Goal: Information Seeking & Learning: Learn about a topic

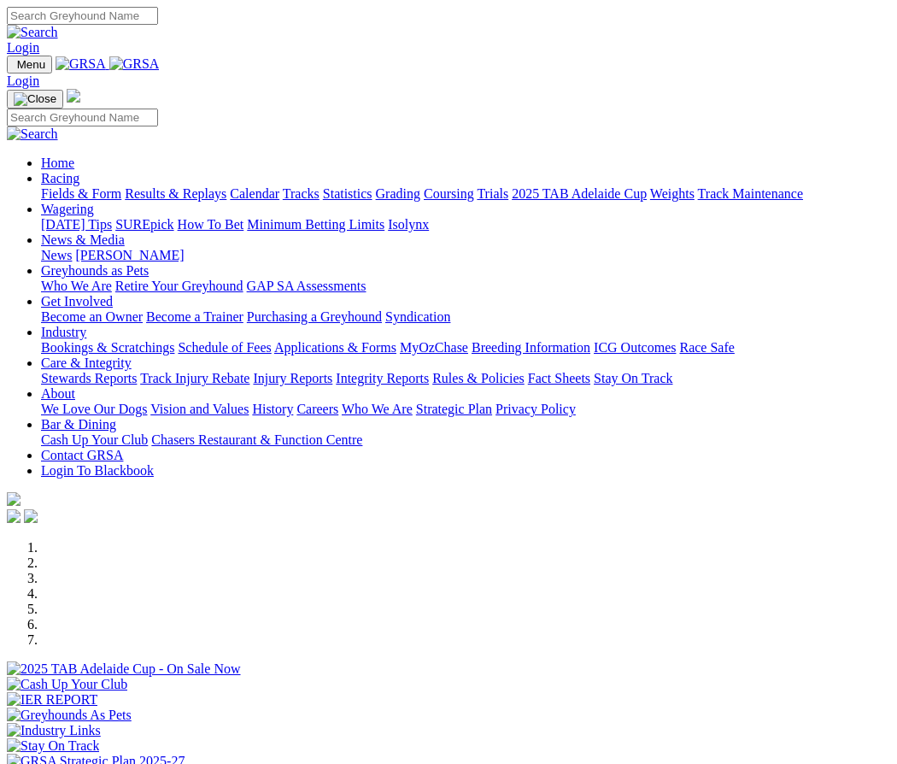
scroll to position [284, 0]
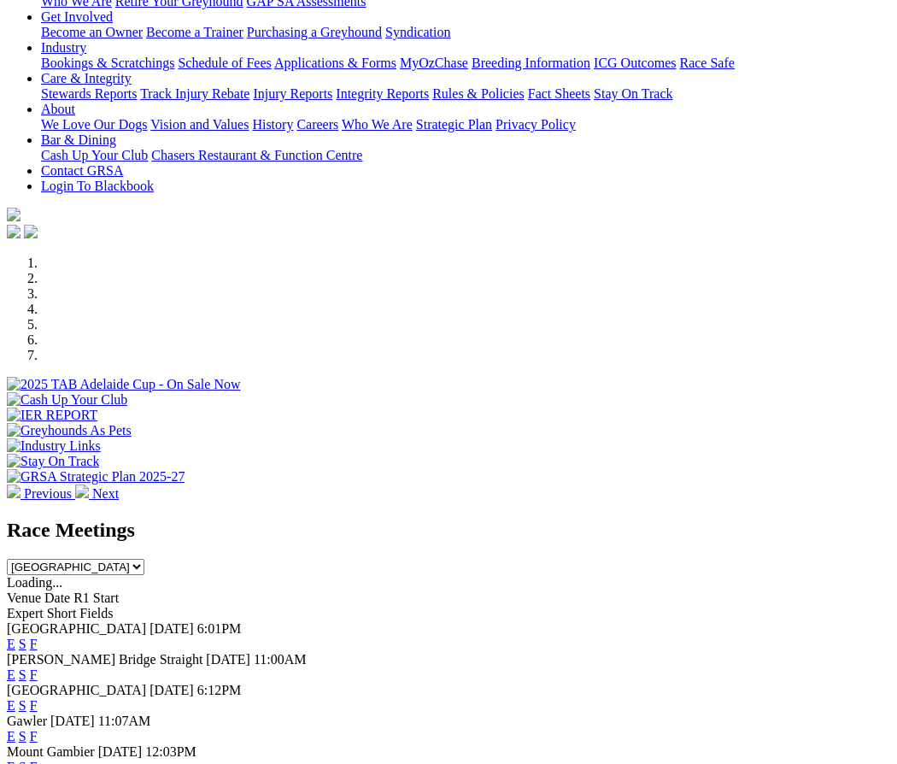
click at [15, 636] on link "E" at bounding box center [11, 643] width 9 height 15
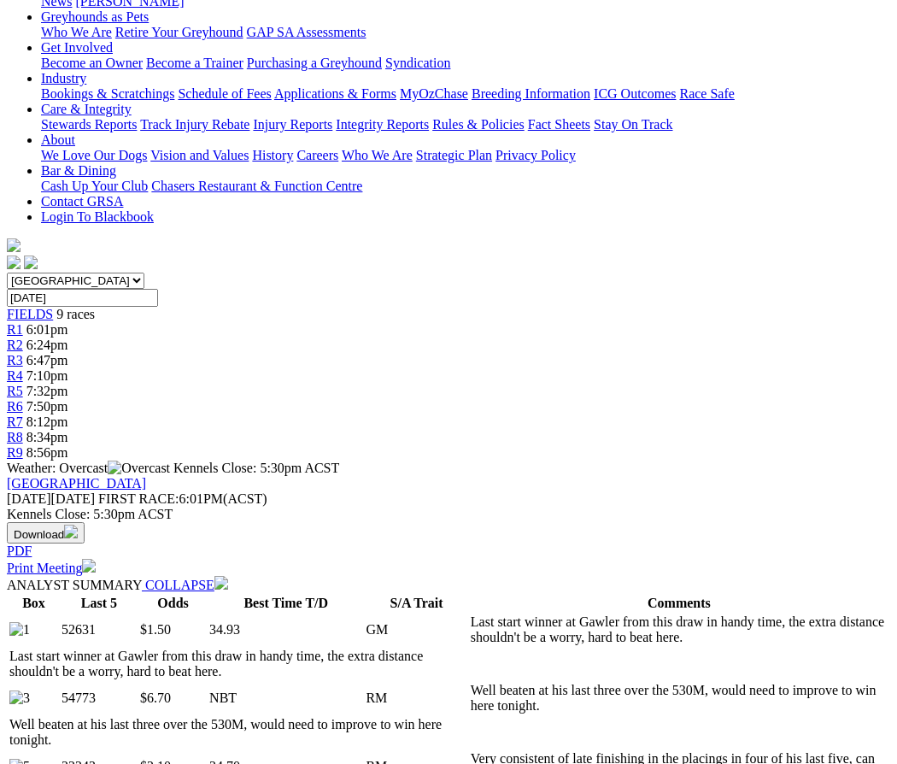
scroll to position [570, 0]
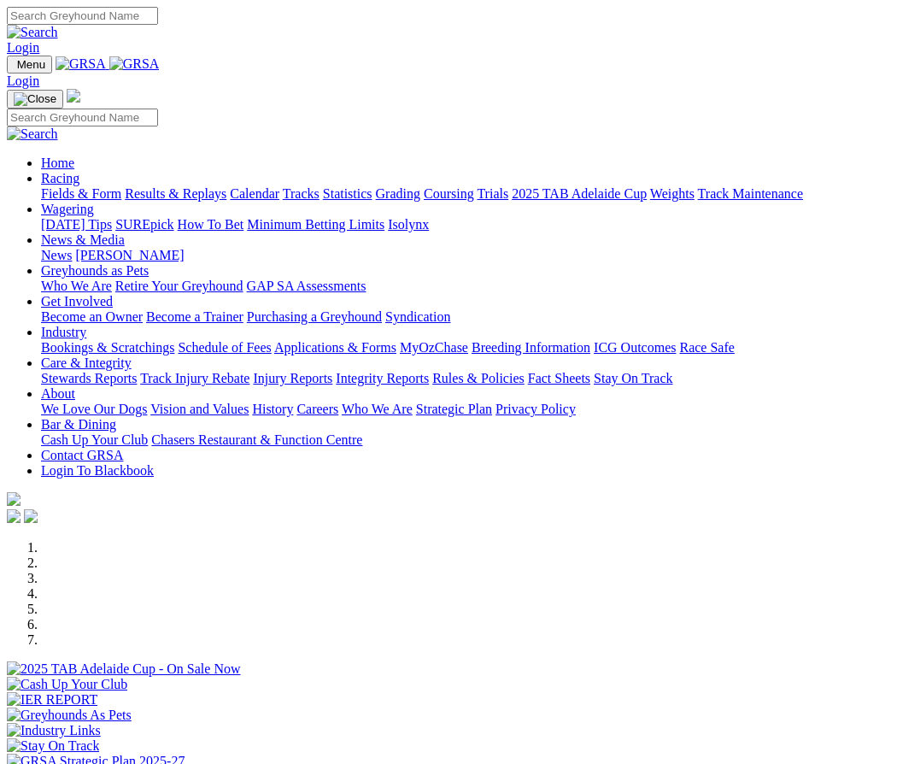
scroll to position [284, 0]
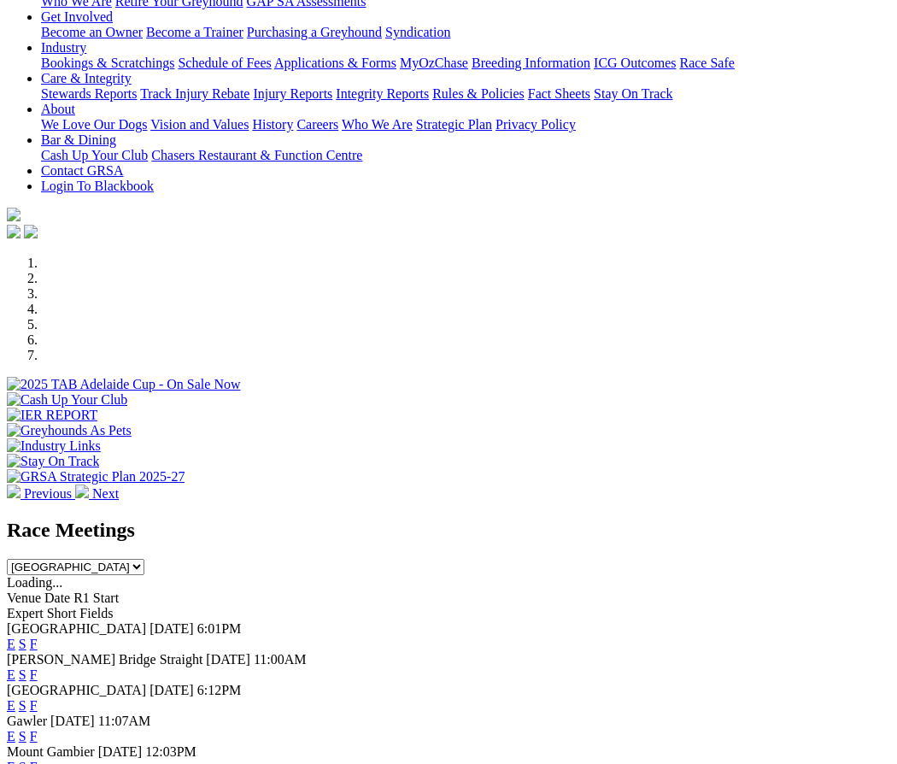
click at [15, 729] on link "E" at bounding box center [11, 736] width 9 height 15
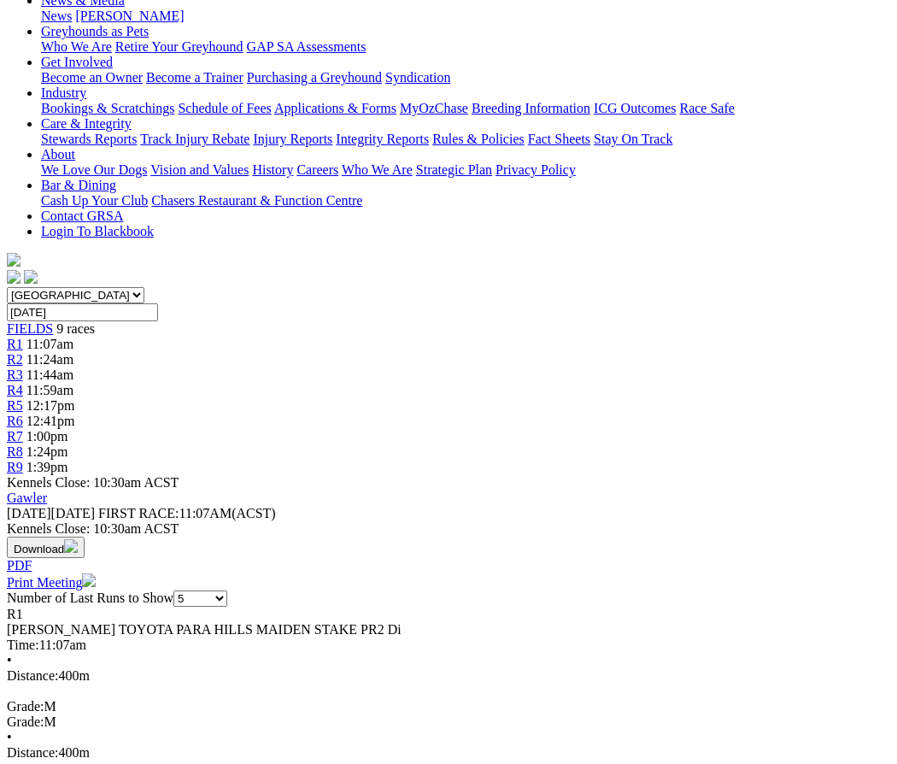
scroll to position [284, 0]
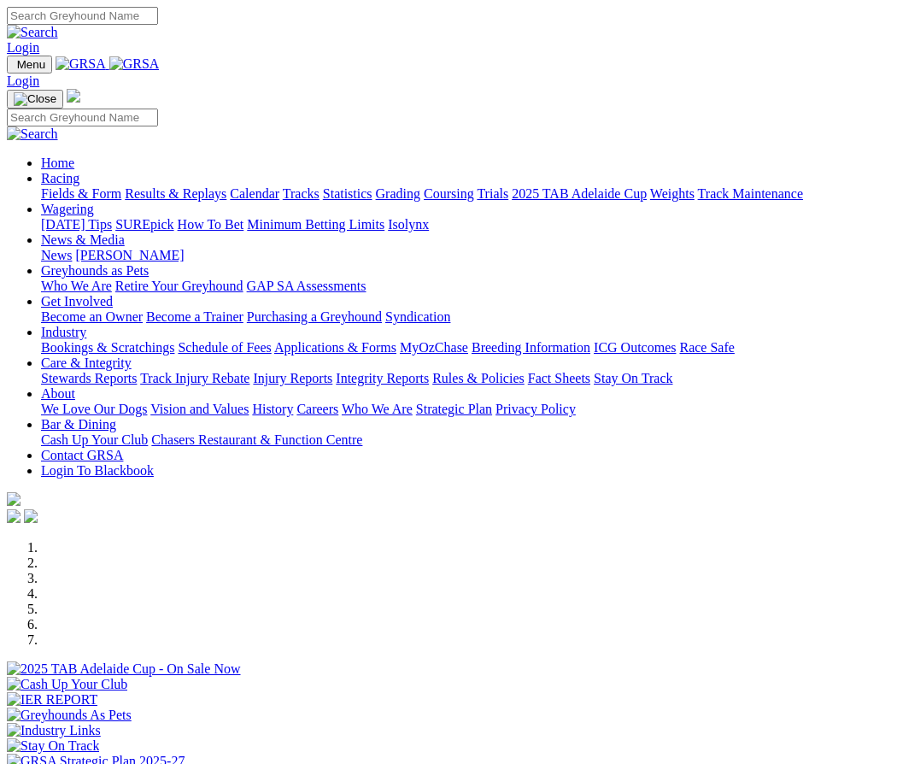
scroll to position [284, 0]
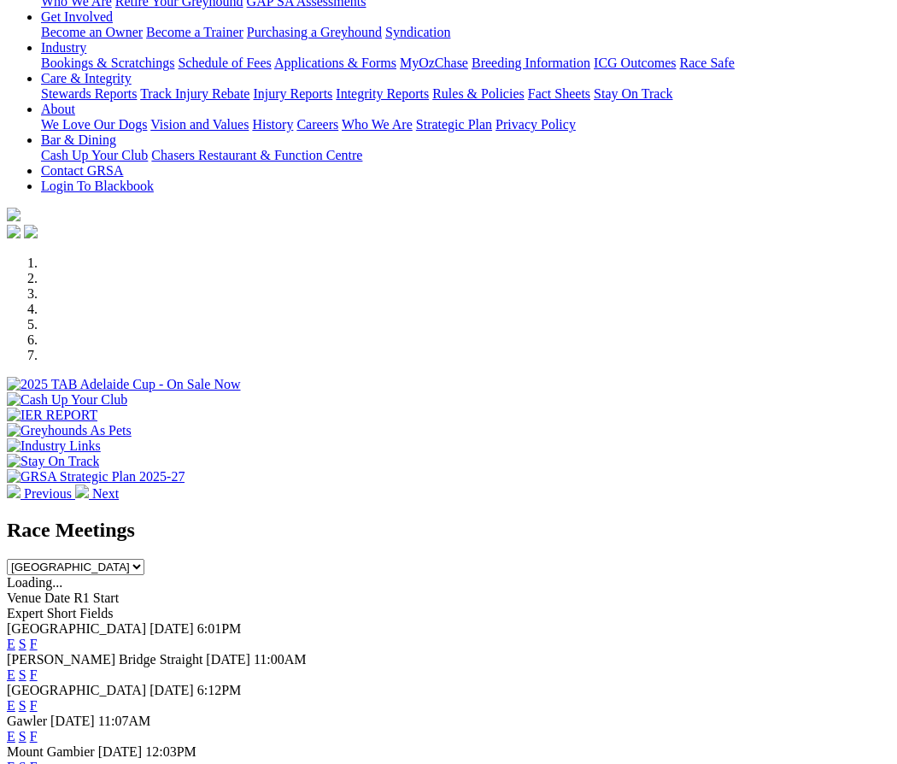
click at [15, 698] on link "E" at bounding box center [11, 705] width 9 height 15
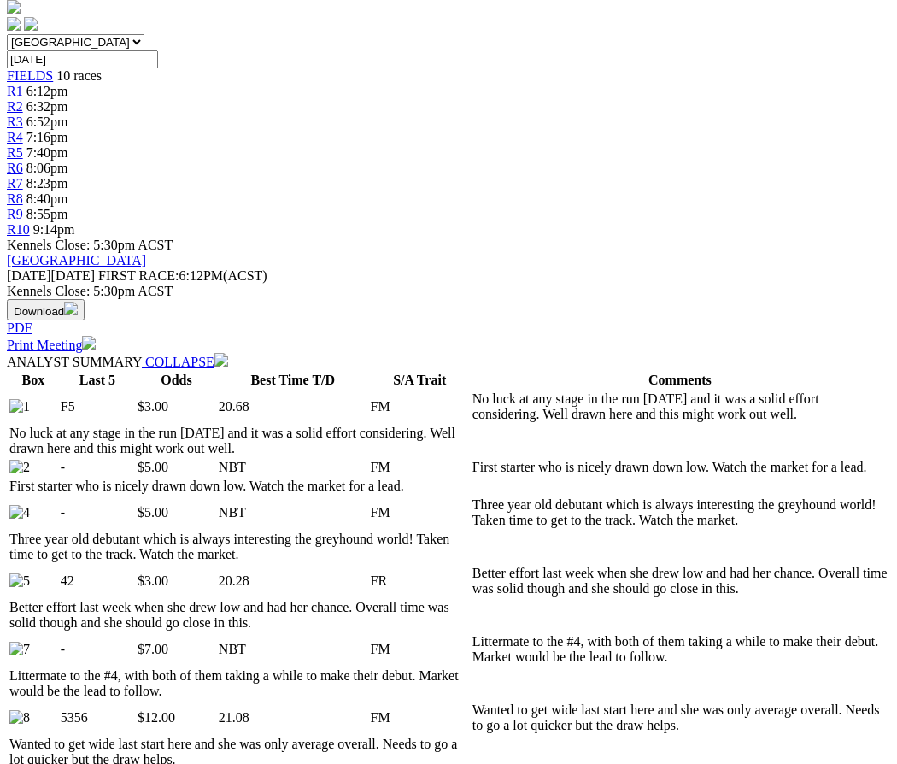
scroll to position [570, 0]
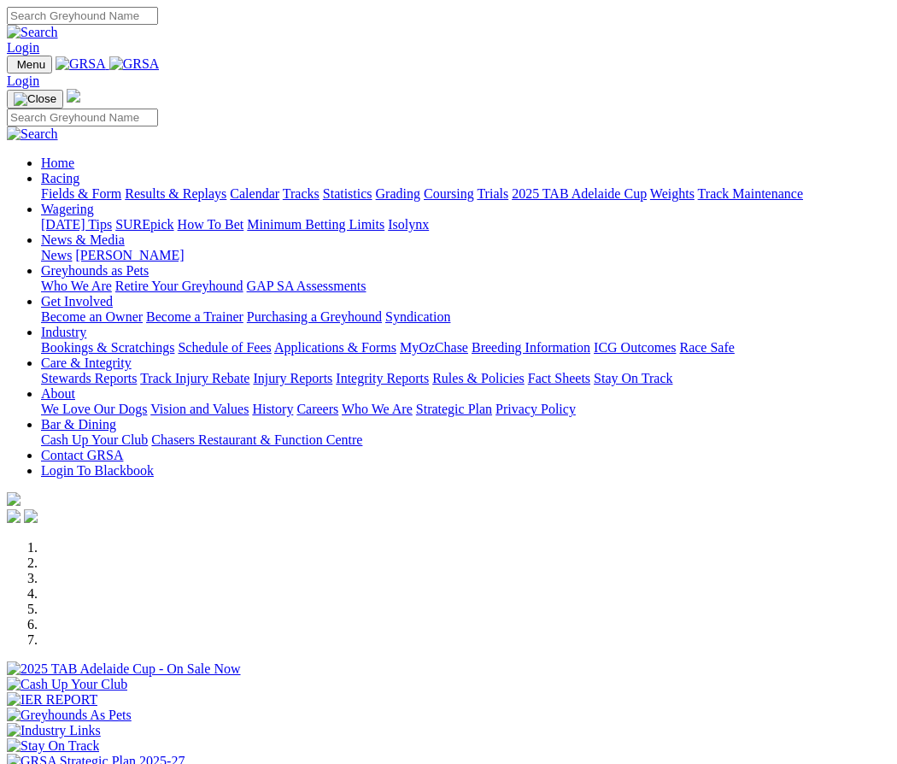
scroll to position [284, 0]
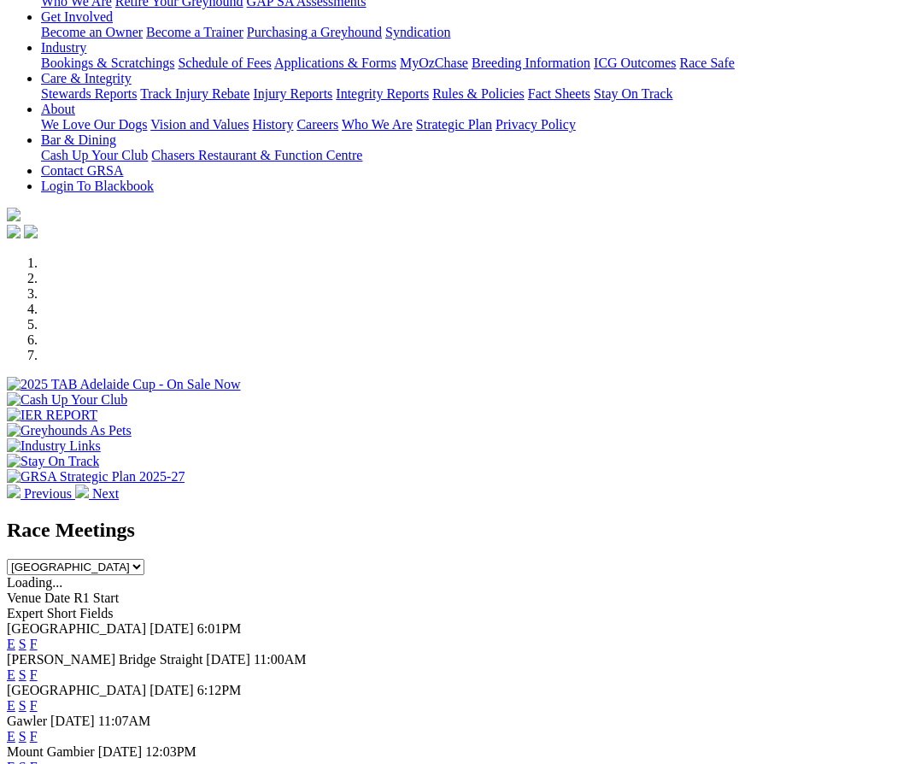
click at [26, 729] on link "S" at bounding box center [23, 736] width 8 height 15
